Goal: Task Accomplishment & Management: Manage account settings

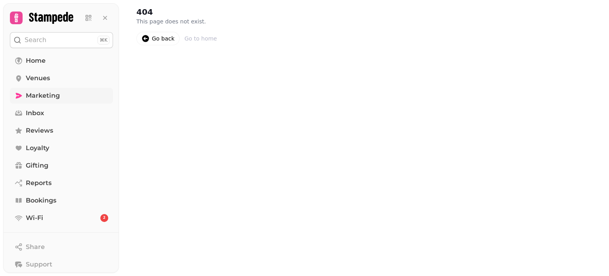
click at [49, 92] on span "Marketing" at bounding box center [43, 96] width 34 height 10
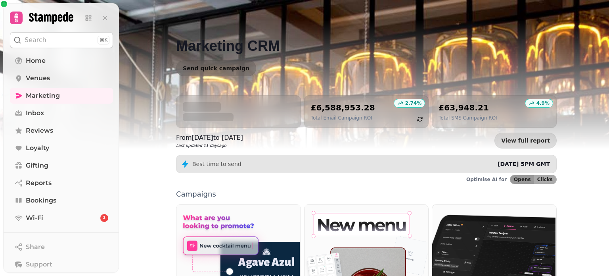
scroll to position [218, 0]
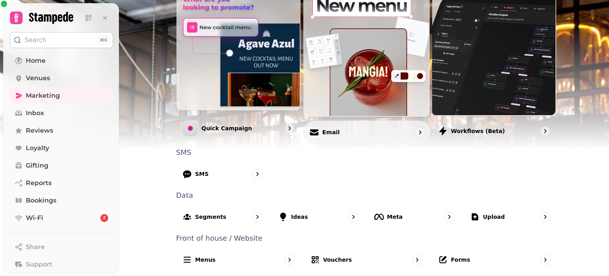
click at [326, 131] on p "Email" at bounding box center [330, 132] width 17 height 8
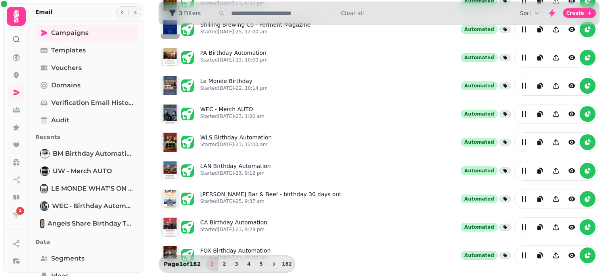
scroll to position [208, 0]
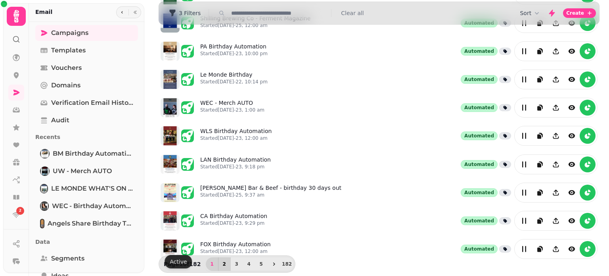
click at [221, 263] on span "2" at bounding box center [224, 263] width 6 height 5
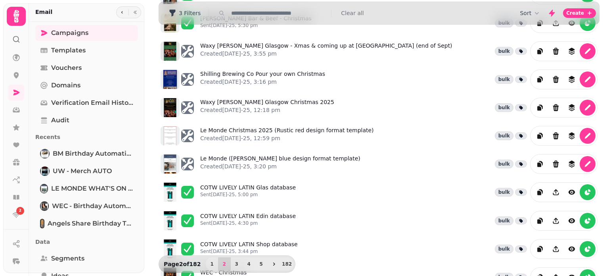
scroll to position [148, 0]
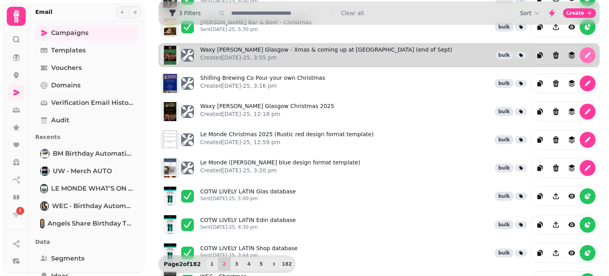
click at [581, 48] on button "edit" at bounding box center [588, 55] width 16 height 16
